Goal: Book appointment/travel/reservation

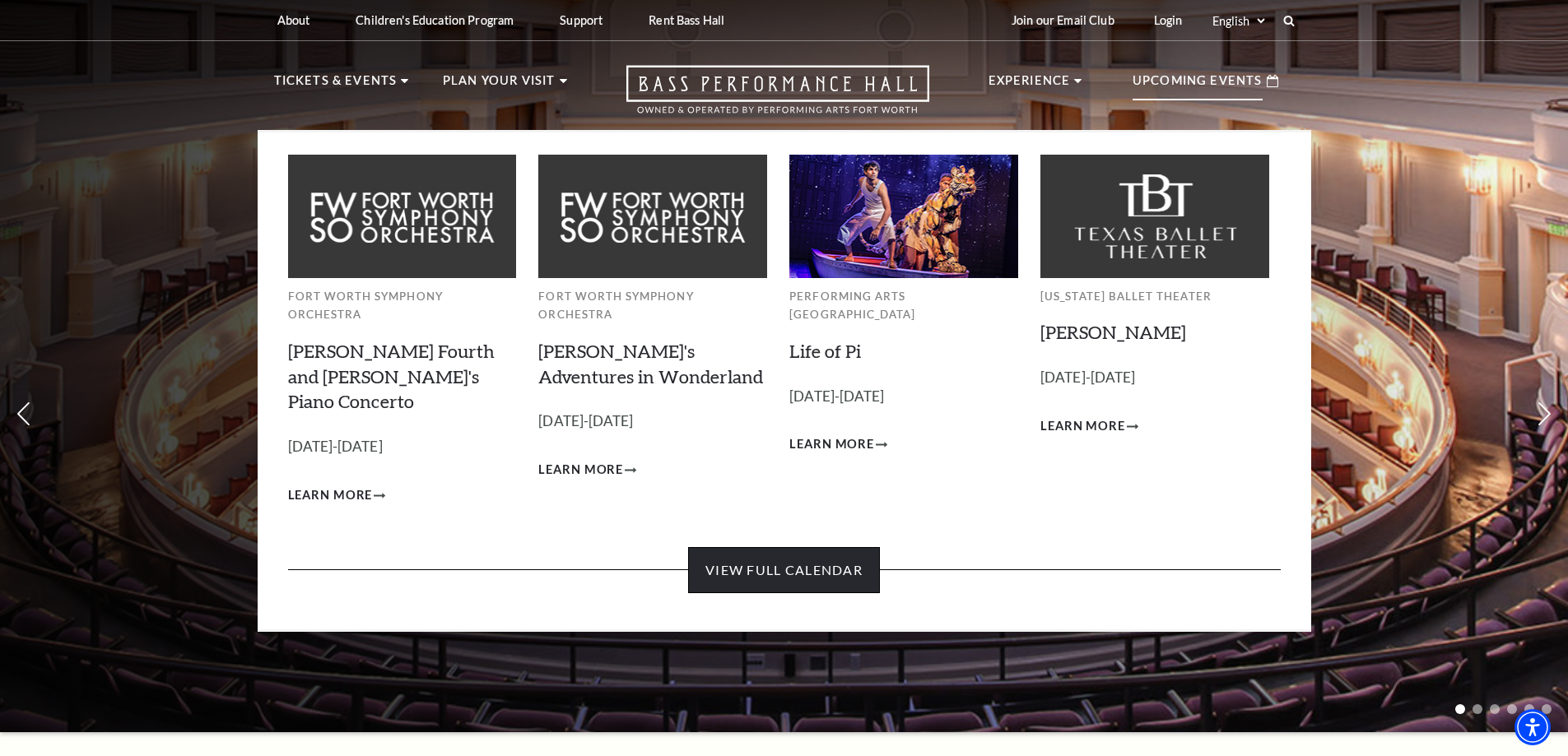
click at [753, 547] on link "View Full Calendar" at bounding box center [784, 569] width 191 height 46
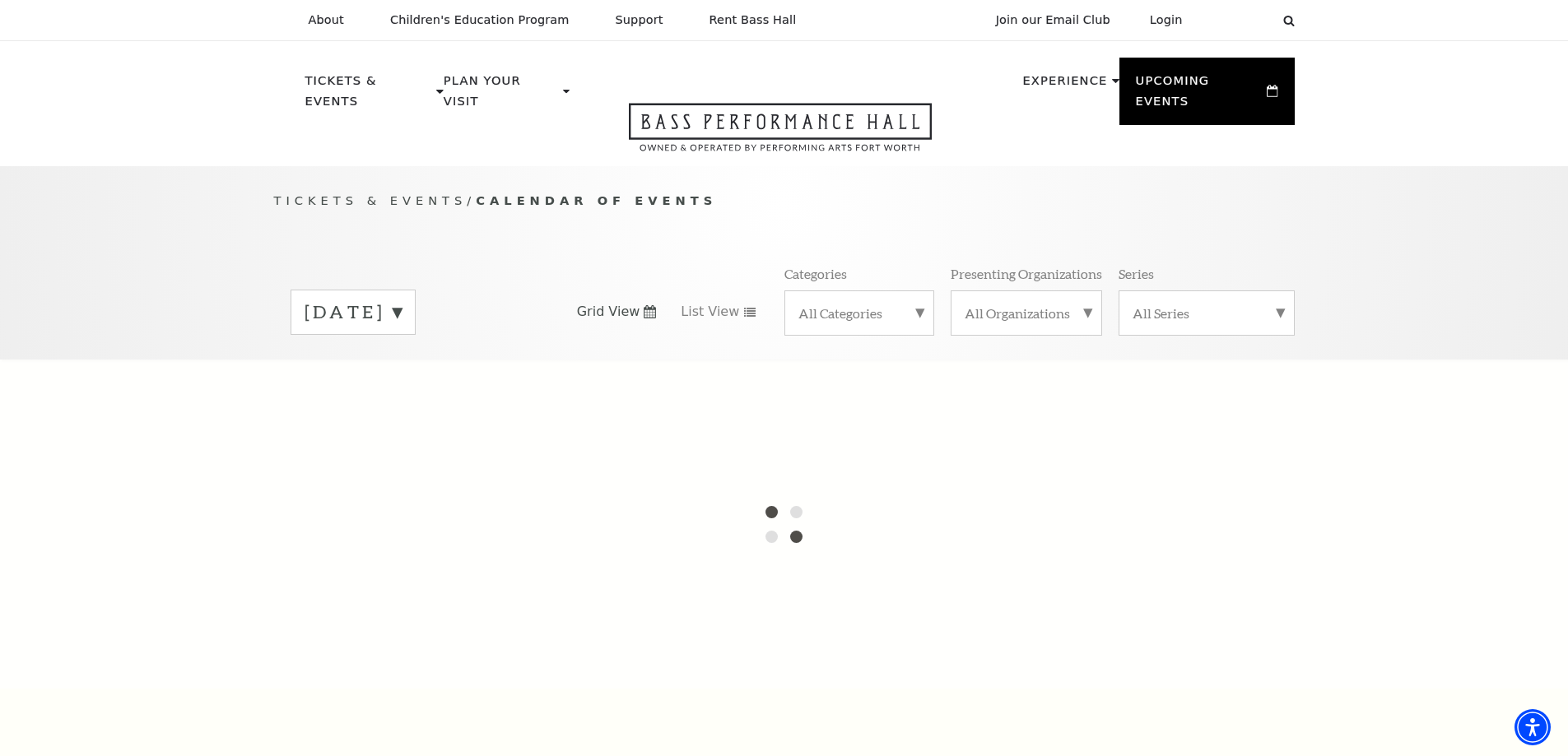
click at [402, 299] on label "September 2025" at bounding box center [352, 312] width 97 height 26
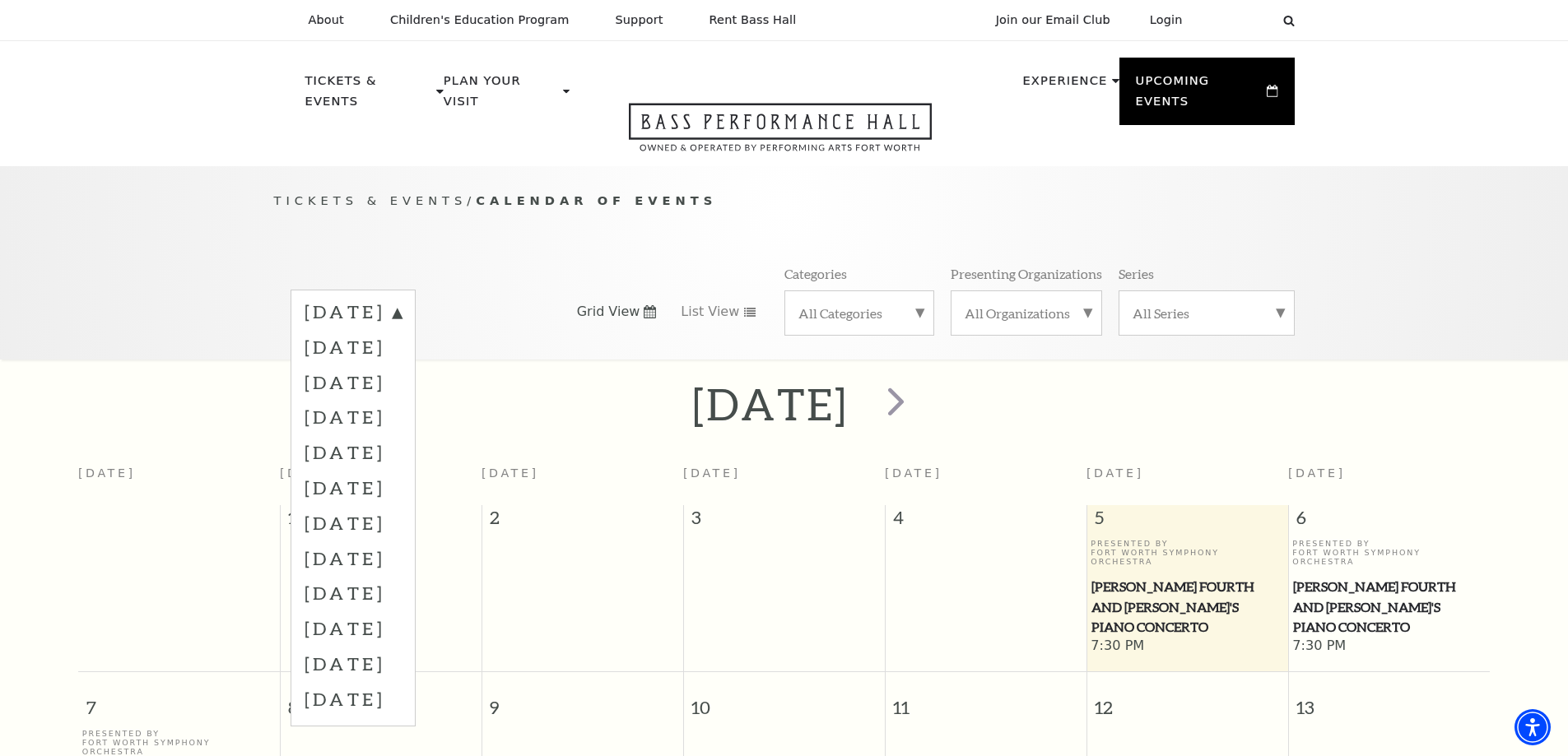
scroll to position [145, 0]
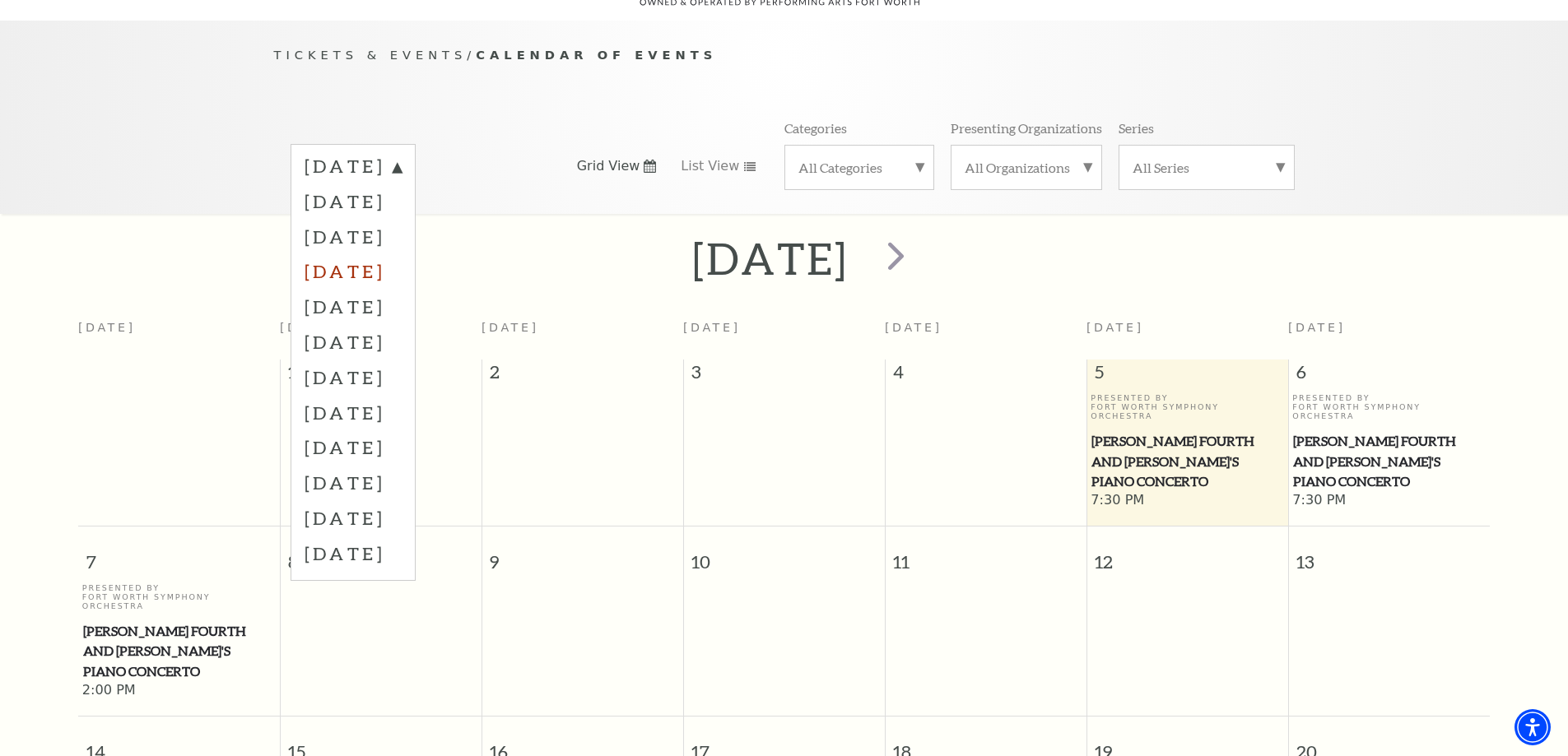
click at [402, 253] on label "December 2025" at bounding box center [352, 271] width 97 height 35
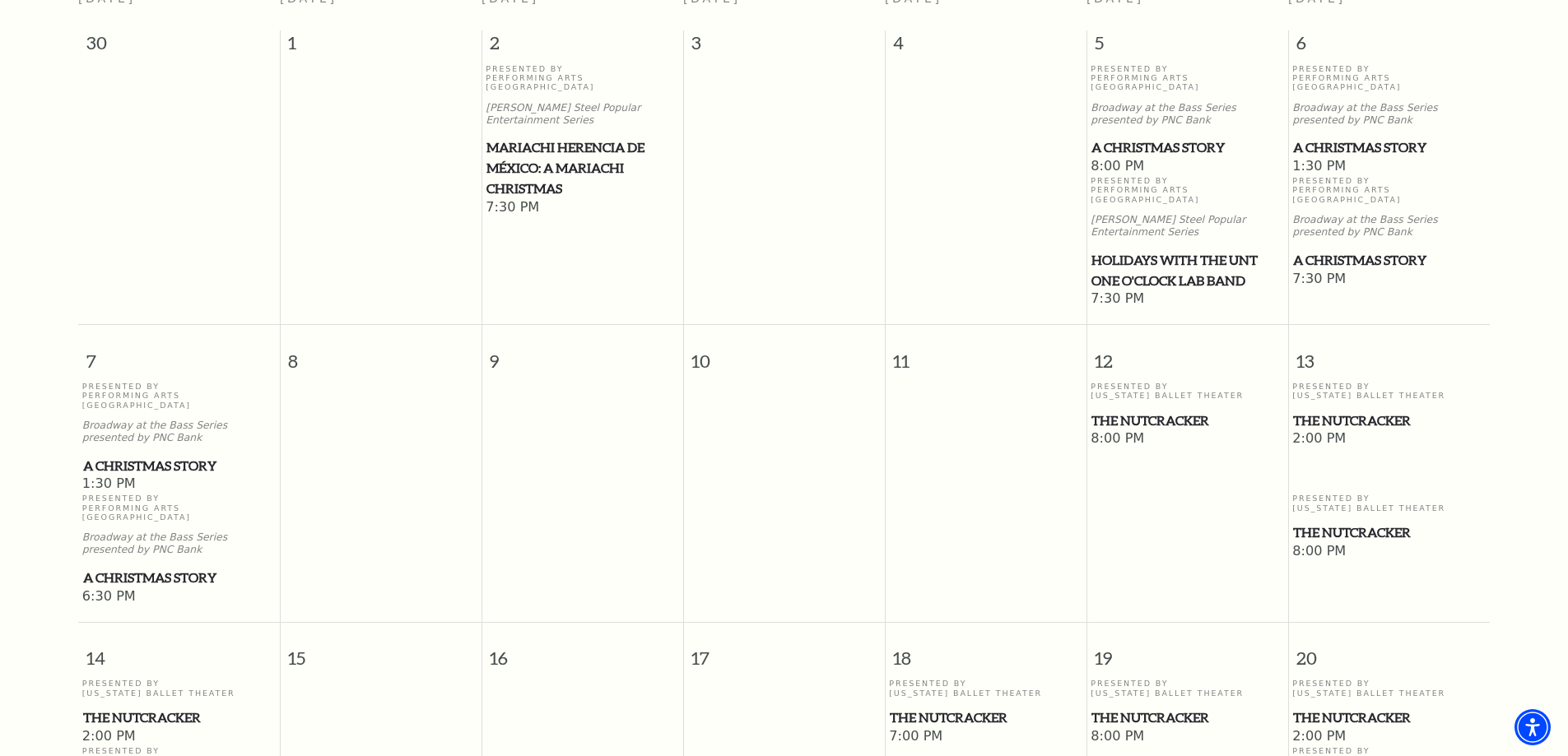
scroll to position [558, 0]
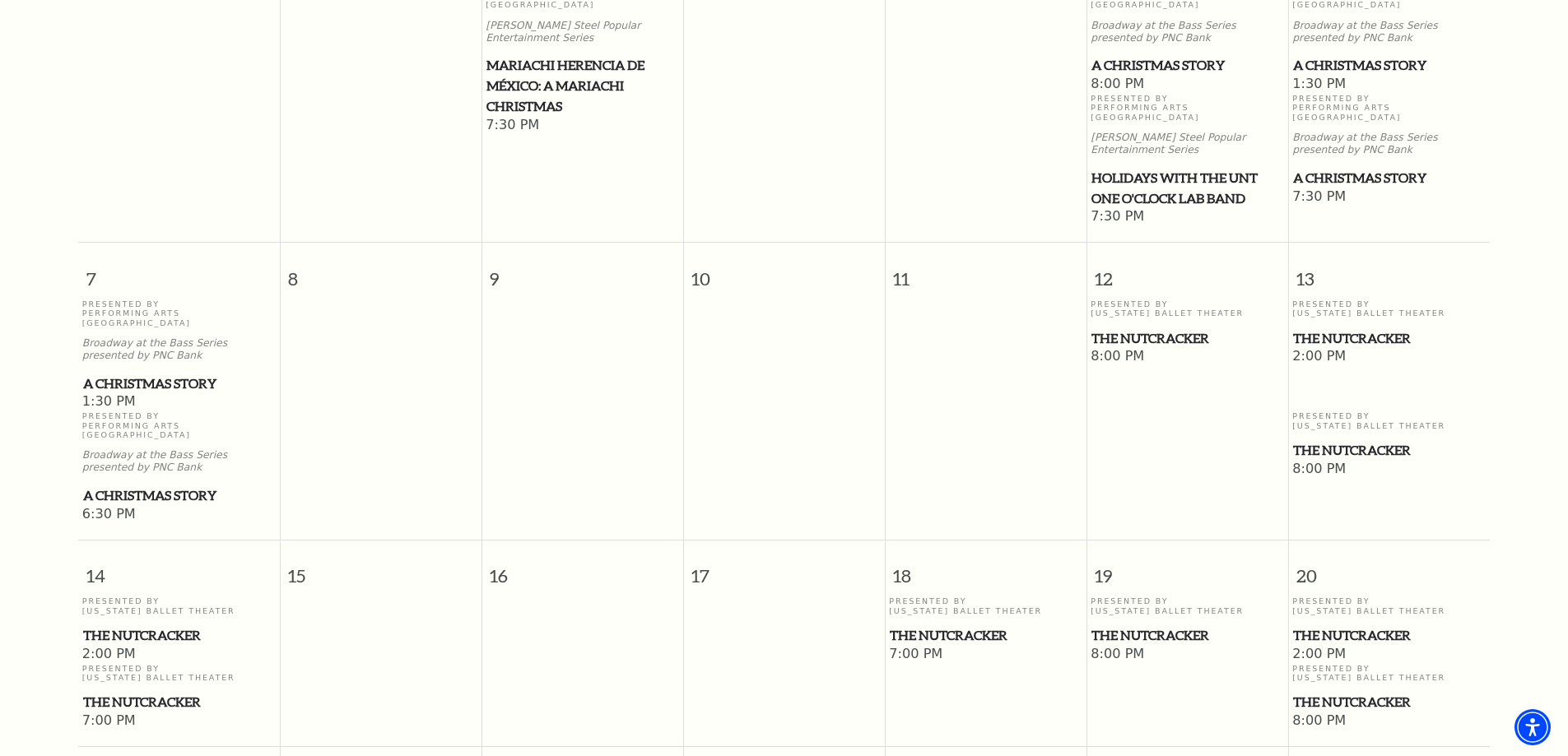
click at [106, 625] on span "The Nutcracker" at bounding box center [179, 635] width 191 height 21
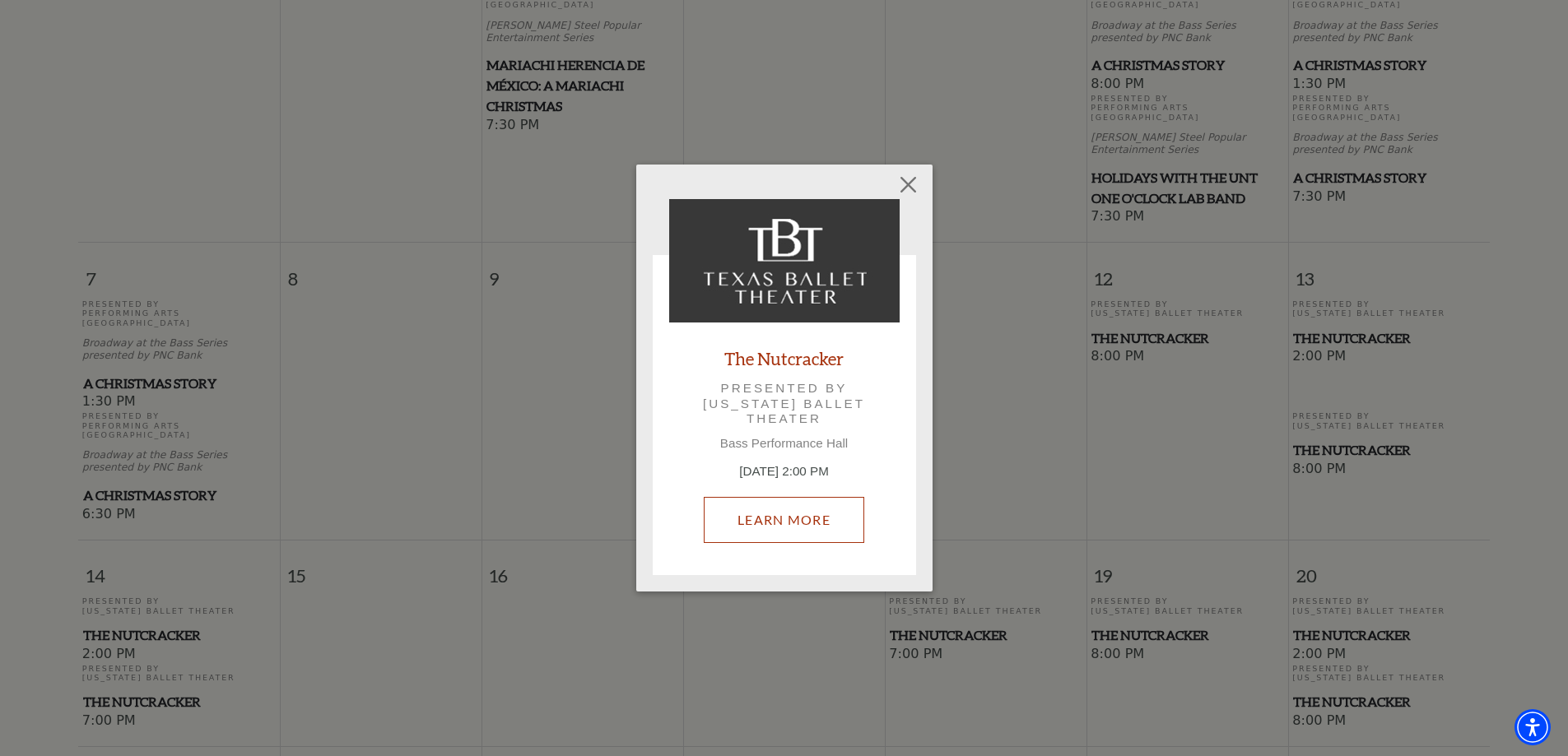
click at [791, 520] on link "Learn More" at bounding box center [784, 519] width 160 height 46
